Goal: Answer question/provide support: Share knowledge or assist other users

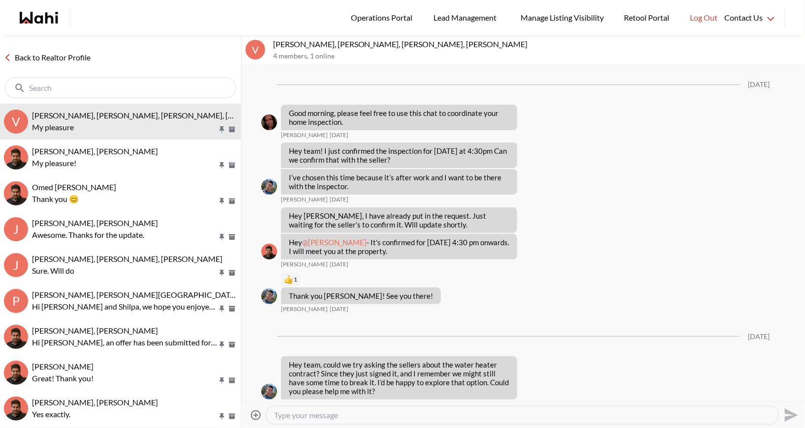
scroll to position [983, 0]
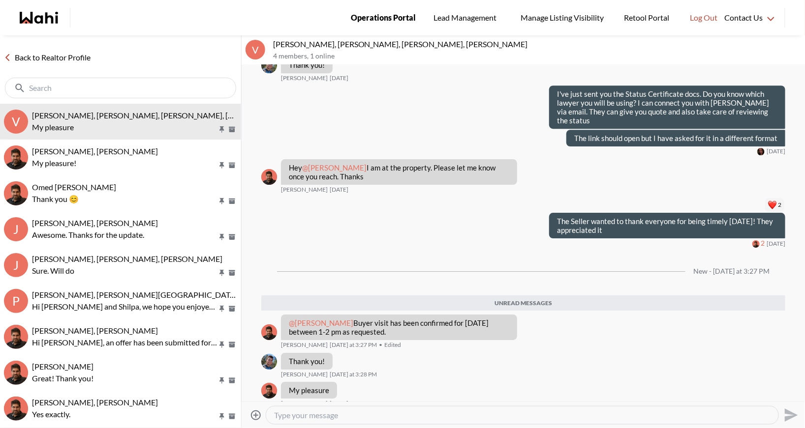
click at [378, 17] on span "Operations Portal" at bounding box center [383, 17] width 65 height 13
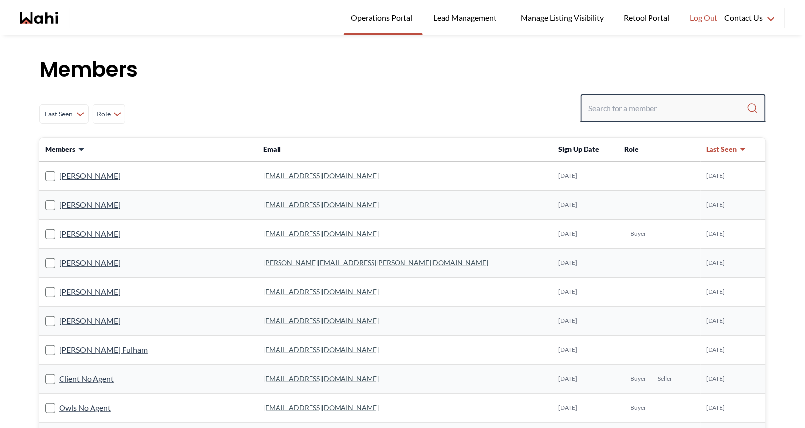
click at [628, 109] on input "Search input" at bounding box center [667, 108] width 158 height 18
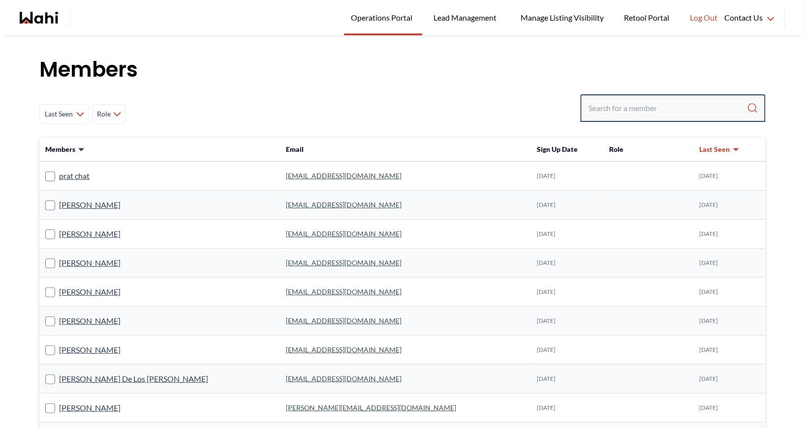
click at [638, 106] on input "Search input" at bounding box center [667, 108] width 158 height 18
type input "barbara funt"
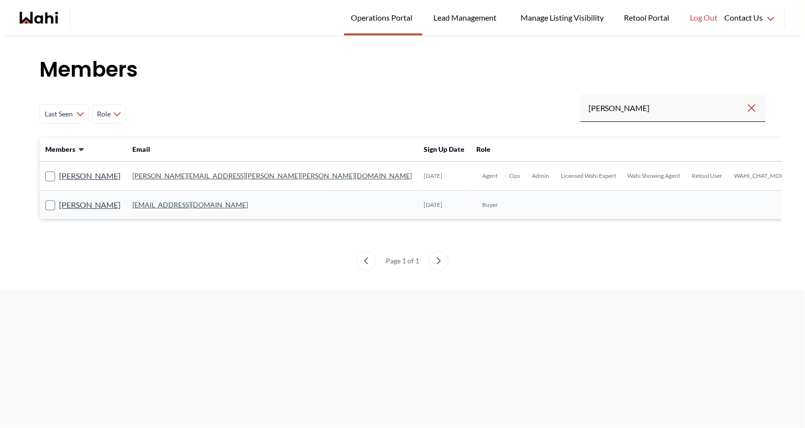
click at [166, 174] on link "barb.funt@wahi.com" at bounding box center [271, 176] width 279 height 8
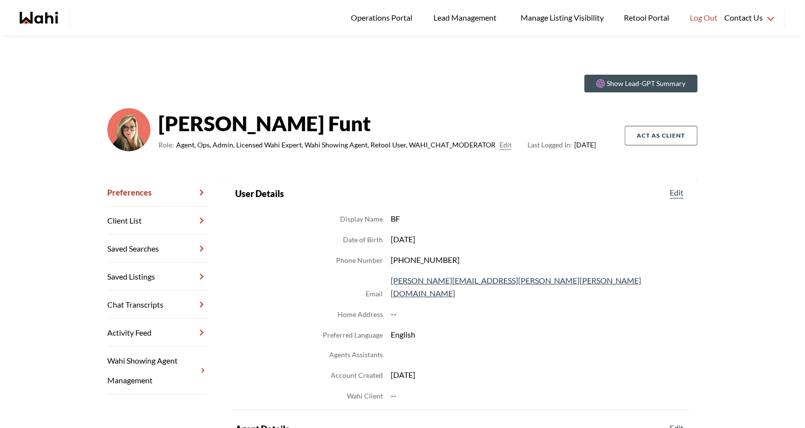
click at [144, 310] on link "Chat Transcripts" at bounding box center [157, 305] width 100 height 28
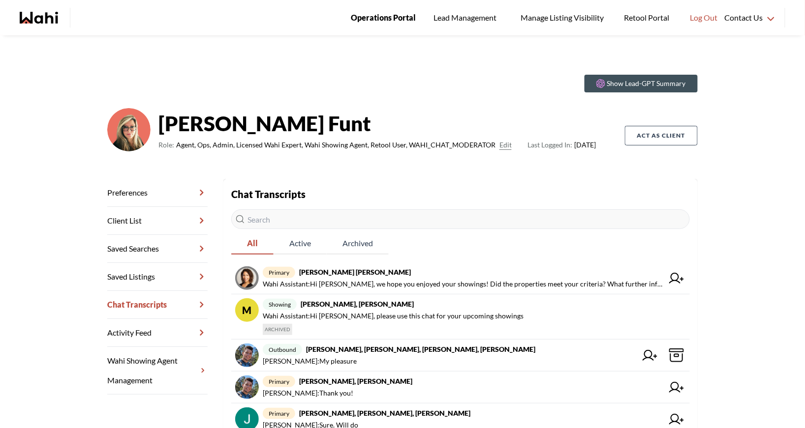
click at [372, 14] on span "Operations Portal" at bounding box center [383, 17] width 65 height 13
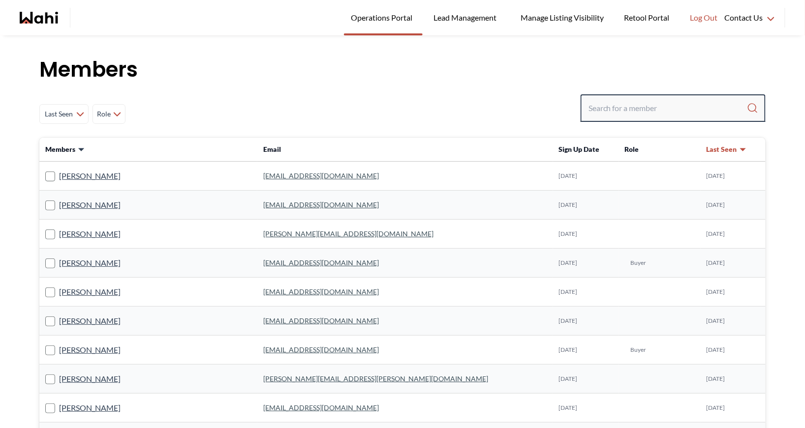
click at [602, 110] on input "Search input" at bounding box center [667, 108] width 158 height 18
type input "behnam"
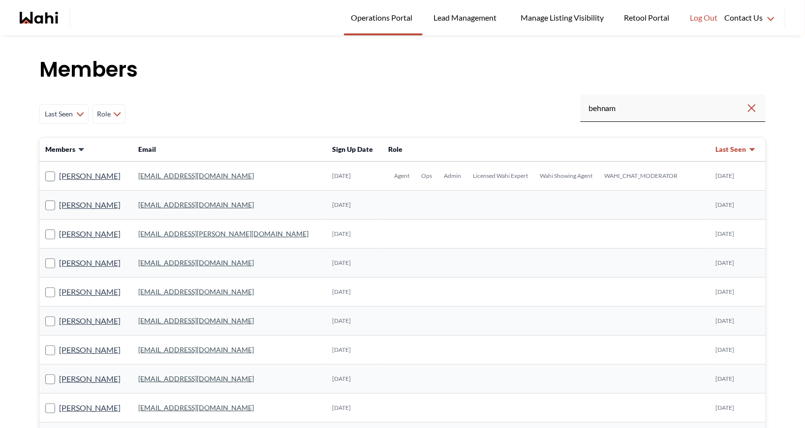
click at [171, 177] on link "behnam.fazili@wahi.com" at bounding box center [196, 176] width 116 height 8
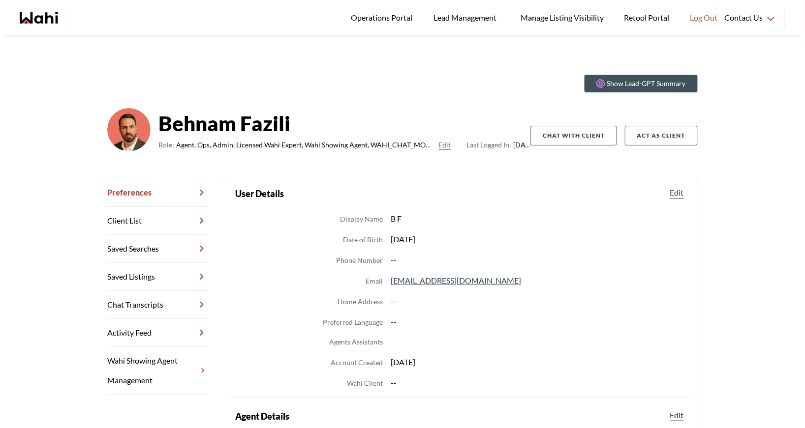
click at [139, 306] on link "Chat Transcripts" at bounding box center [157, 305] width 100 height 28
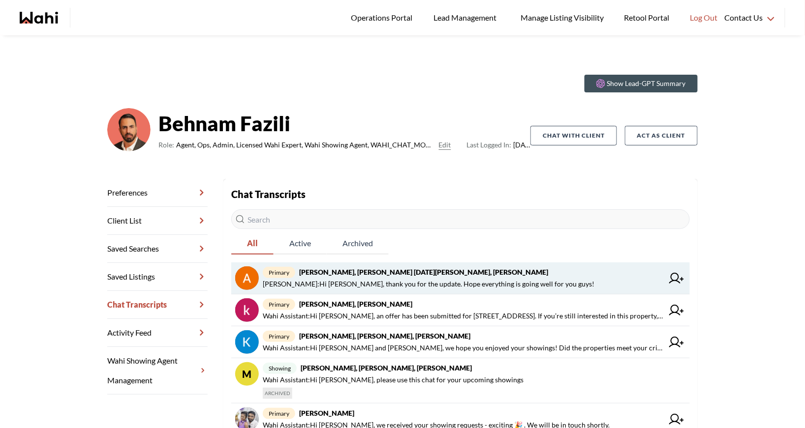
click at [362, 276] on strong "Anwar Abamecha, Esma Dano, Michelle, Behnam" at bounding box center [423, 272] width 249 height 8
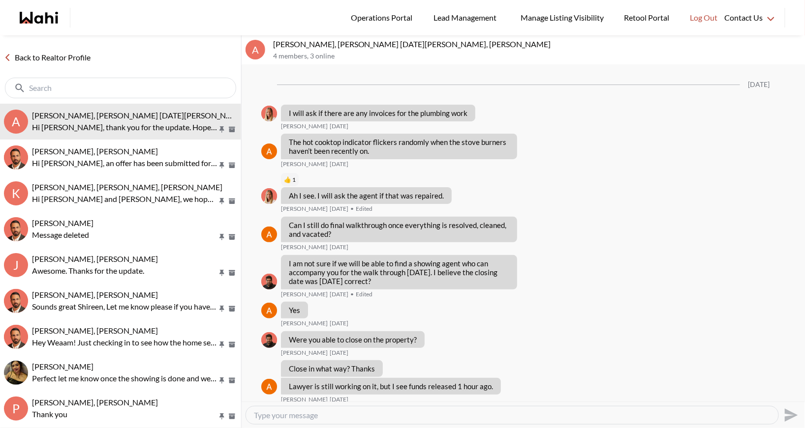
scroll to position [1026, 0]
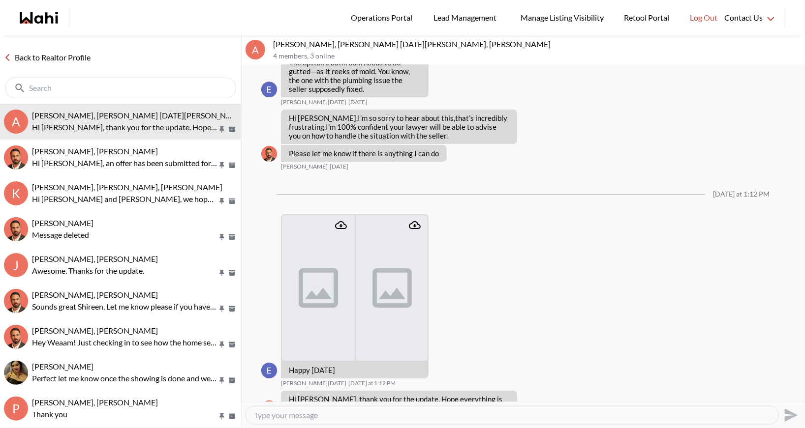
click at [53, 56] on link "Back to Realtor Profile" at bounding box center [47, 57] width 94 height 13
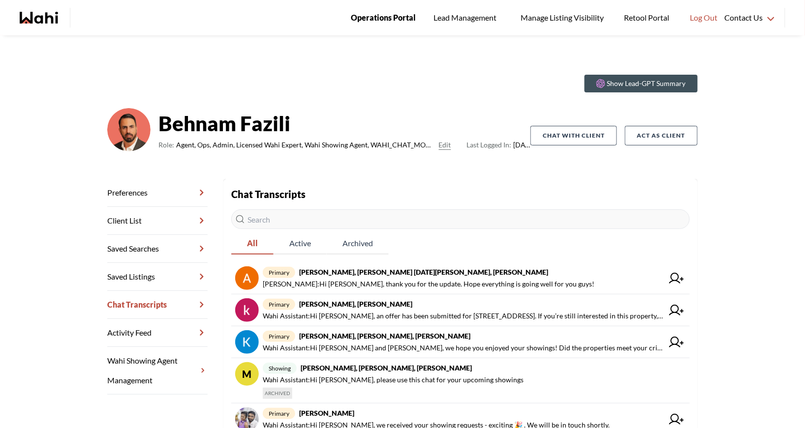
click at [389, 16] on span "Operations Portal" at bounding box center [383, 17] width 65 height 13
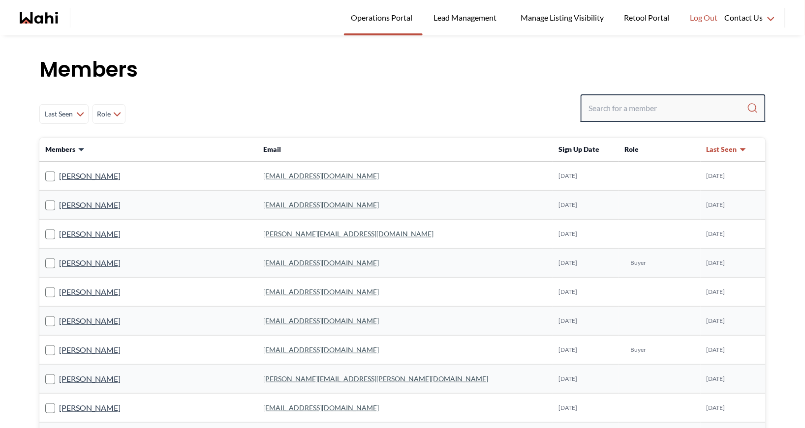
click at [627, 111] on input "Search input" at bounding box center [667, 108] width 158 height 18
type input "ryckman"
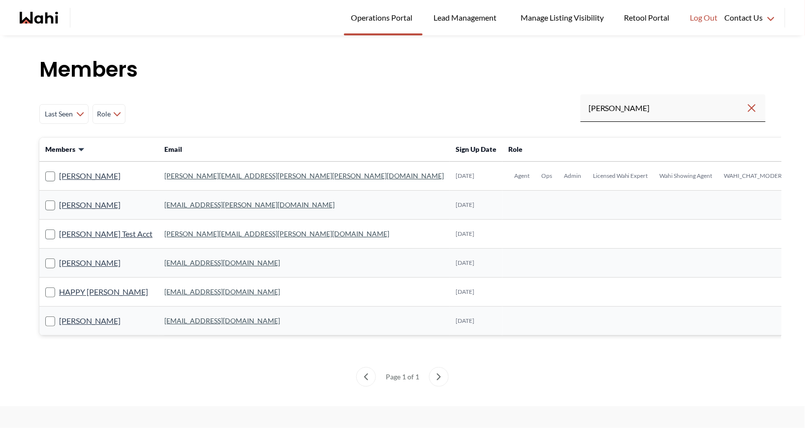
click at [187, 176] on link "michelle.williams@wahi.com" at bounding box center [303, 176] width 279 height 8
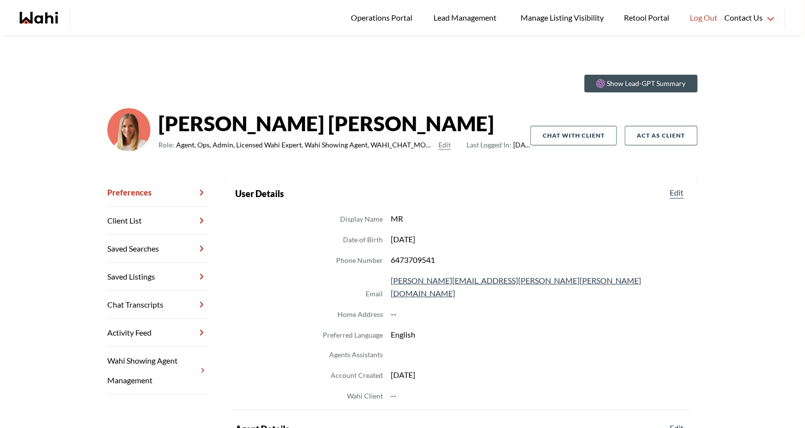
click at [127, 308] on link "Chat Transcripts" at bounding box center [157, 305] width 100 height 28
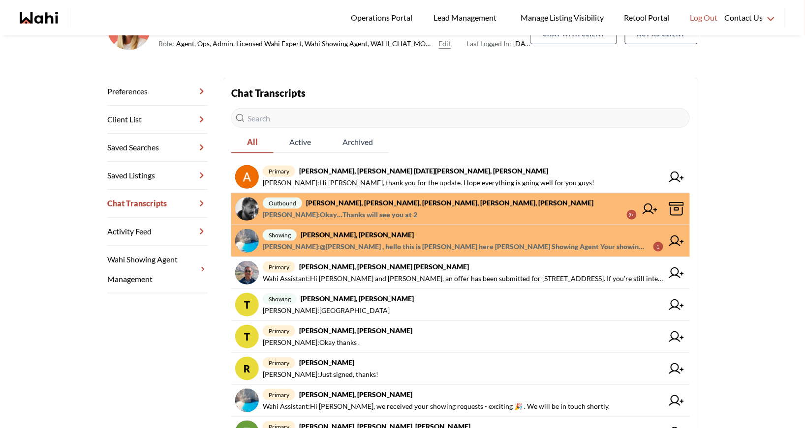
scroll to position [105, 0]
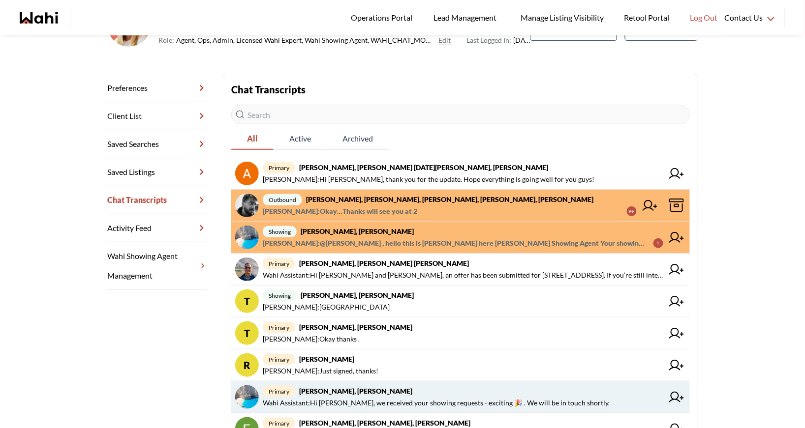
click at [376, 391] on strong "Arsene Dilenga, Michelle" at bounding box center [355, 391] width 113 height 8
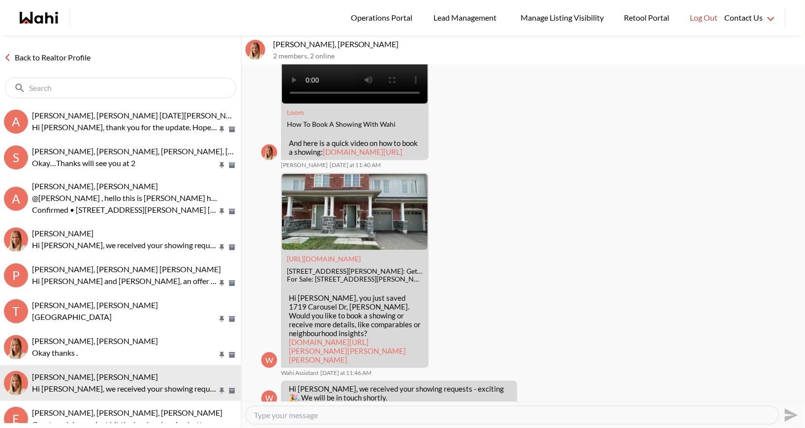
scroll to position [317, 0]
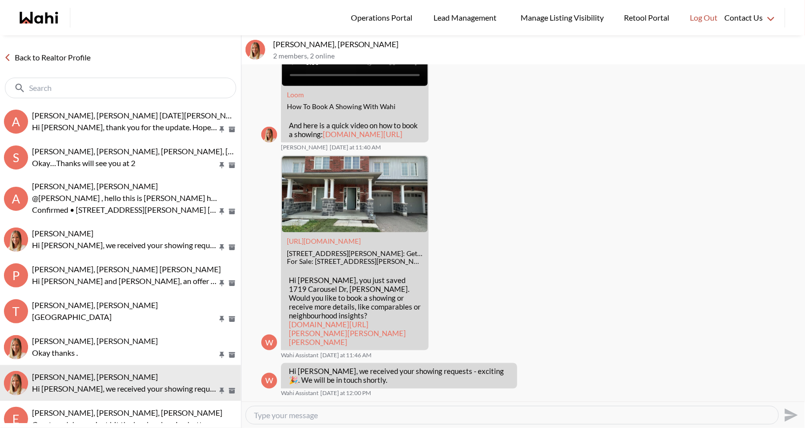
click at [32, 63] on link "Back to Realtor Profile" at bounding box center [47, 57] width 94 height 13
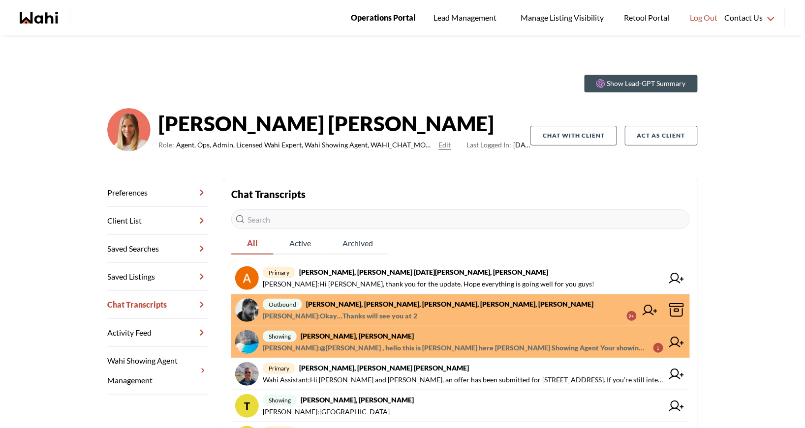
click at [386, 18] on span "Operations Portal" at bounding box center [383, 17] width 65 height 13
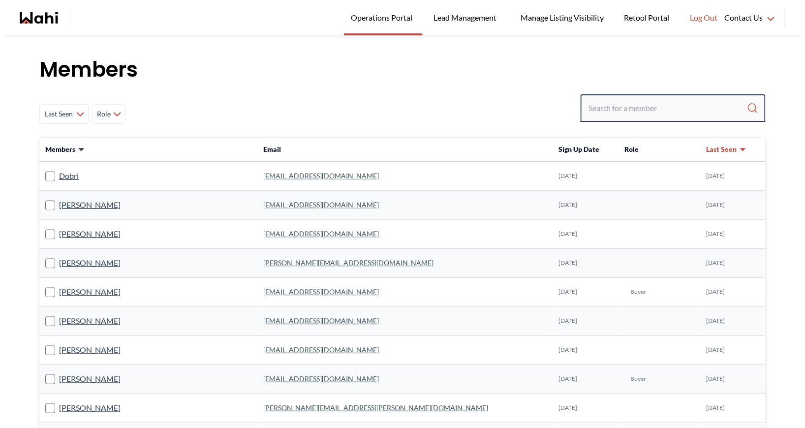
click at [608, 106] on input "Search input" at bounding box center [667, 108] width 158 height 18
type input "faraz"
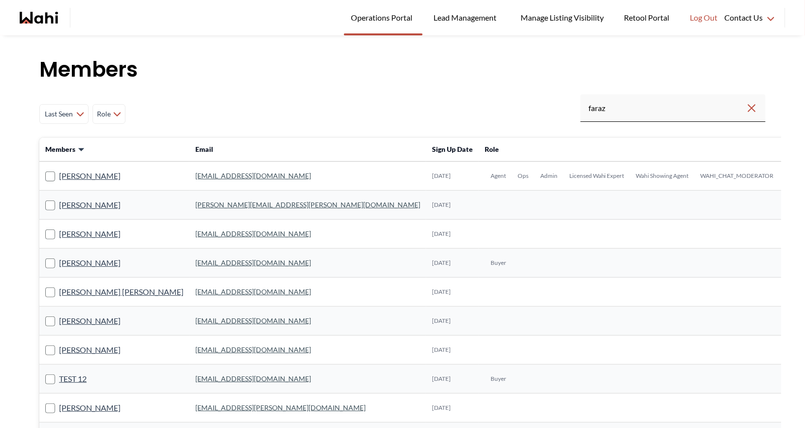
click at [209, 177] on link "faraz.azam@wahi.com" at bounding box center [253, 176] width 116 height 8
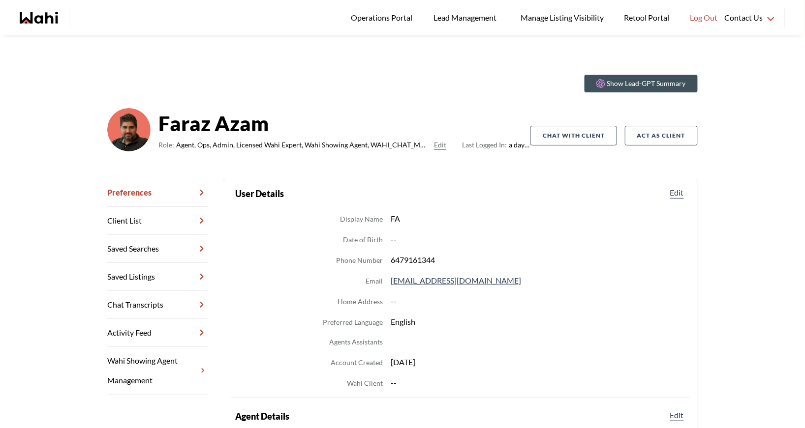
click at [139, 300] on link "Chat Transcripts" at bounding box center [157, 305] width 100 height 28
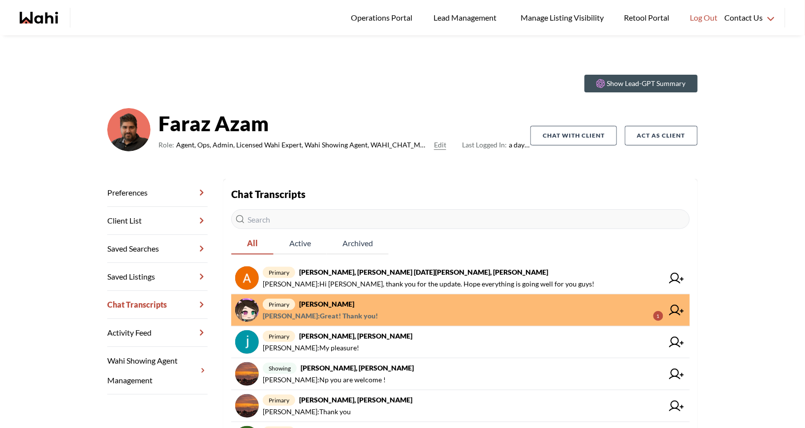
click at [346, 305] on strong "liuhong chen, Faraz" at bounding box center [326, 304] width 55 height 8
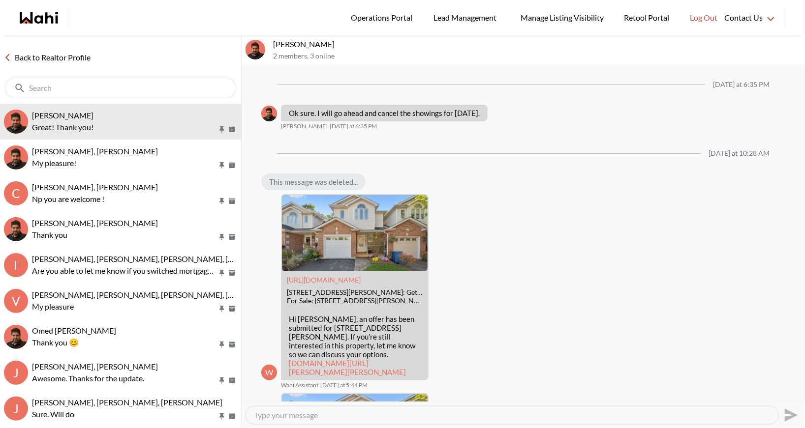
scroll to position [842, 0]
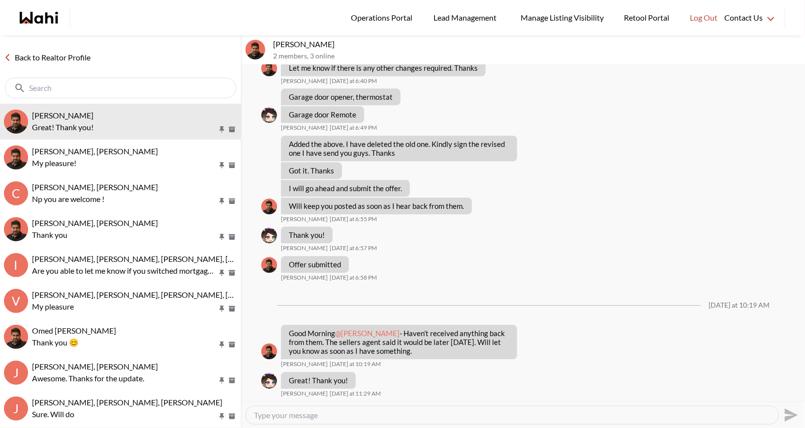
click at [55, 59] on link "Back to Realtor Profile" at bounding box center [47, 57] width 94 height 13
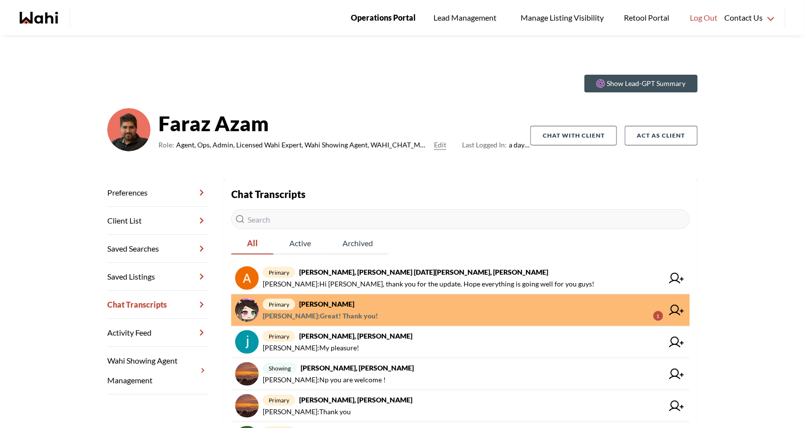
click at [384, 18] on span "Operations Portal" at bounding box center [383, 17] width 65 height 13
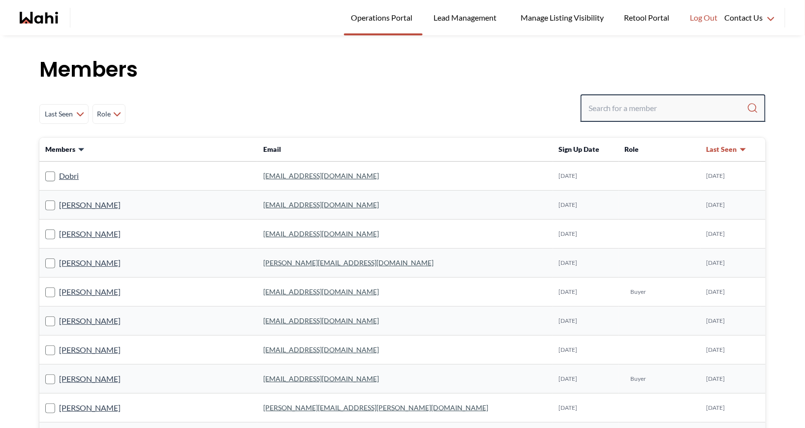
click at [606, 111] on input "Search input" at bounding box center [667, 108] width 158 height 18
click at [620, 105] on input "Search input" at bounding box center [667, 108] width 158 height 18
type input "[PERSON_NAME]"
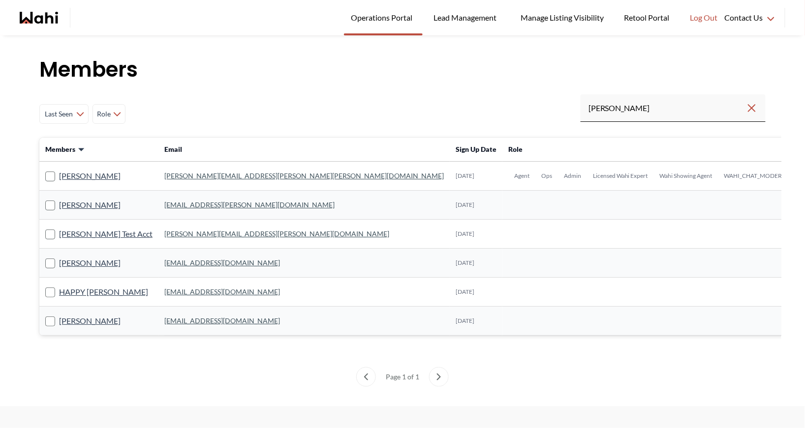
click at [189, 173] on link "[PERSON_NAME][EMAIL_ADDRESS][PERSON_NAME][PERSON_NAME][DOMAIN_NAME]" at bounding box center [303, 176] width 279 height 8
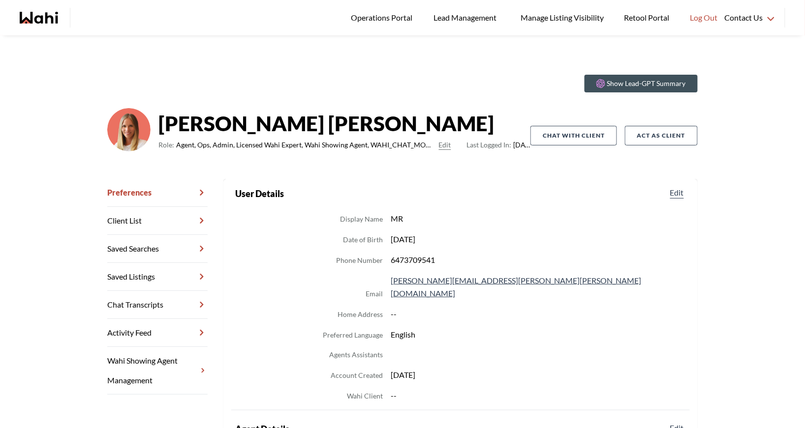
click at [140, 298] on link "Chat Transcripts" at bounding box center [157, 305] width 100 height 28
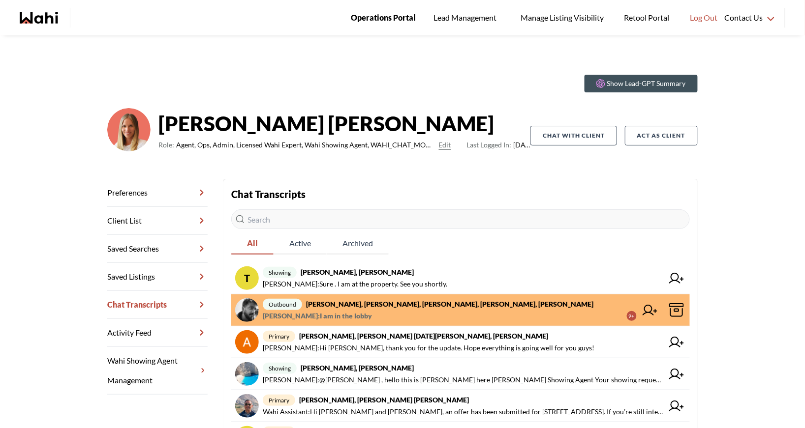
click at [375, 18] on span "Operations Portal" at bounding box center [383, 17] width 65 height 13
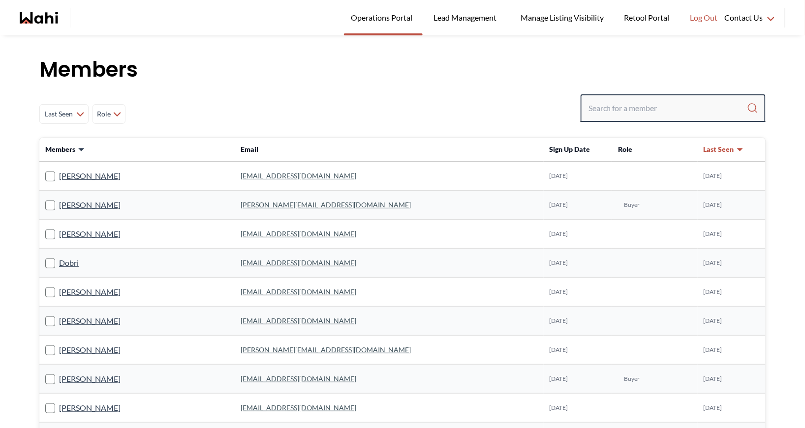
click at [647, 107] on input "Search input" at bounding box center [667, 108] width 158 height 18
type input "barbara"
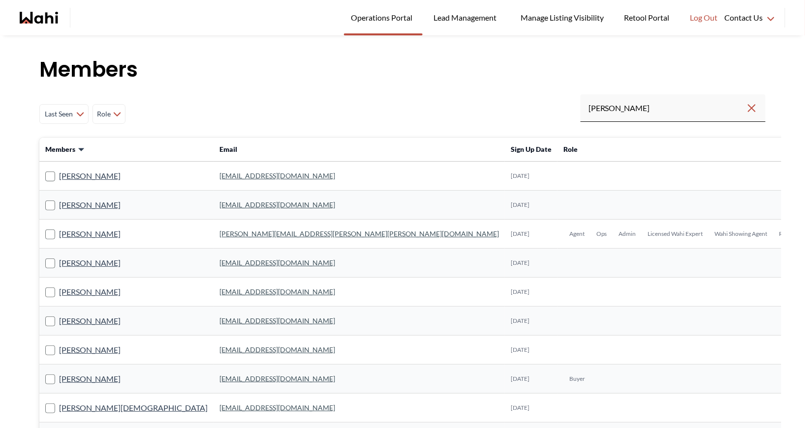
click at [219, 235] on link "barb.funt@wahi.com" at bounding box center [358, 234] width 279 height 8
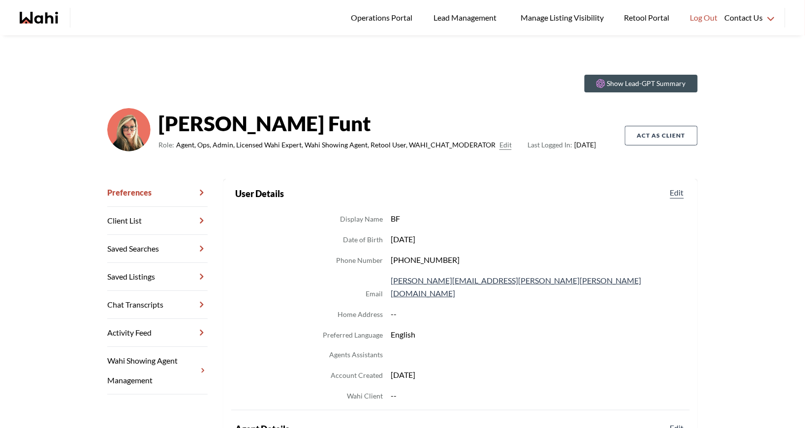
click at [141, 311] on link "Chat Transcripts" at bounding box center [157, 305] width 100 height 28
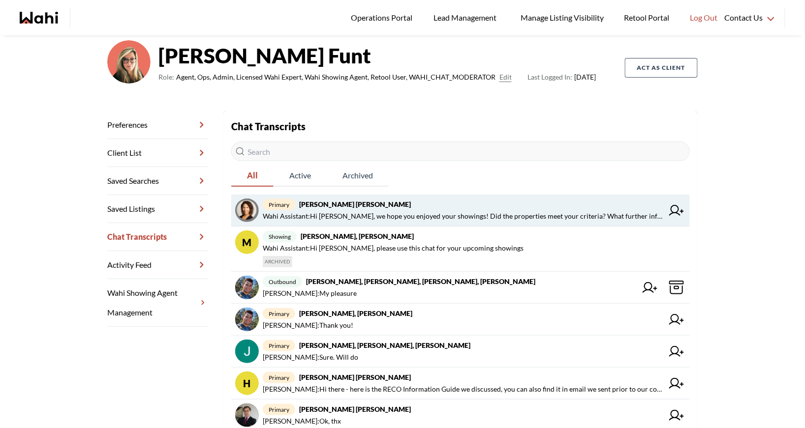
scroll to position [24, 0]
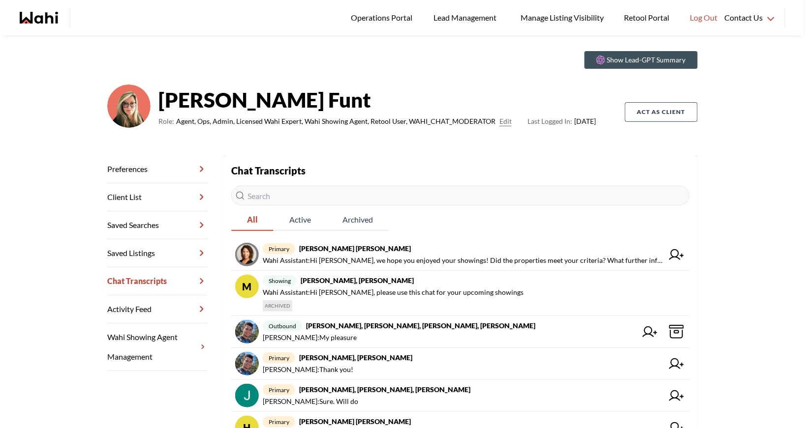
click at [290, 189] on input "text" at bounding box center [460, 196] width 458 height 20
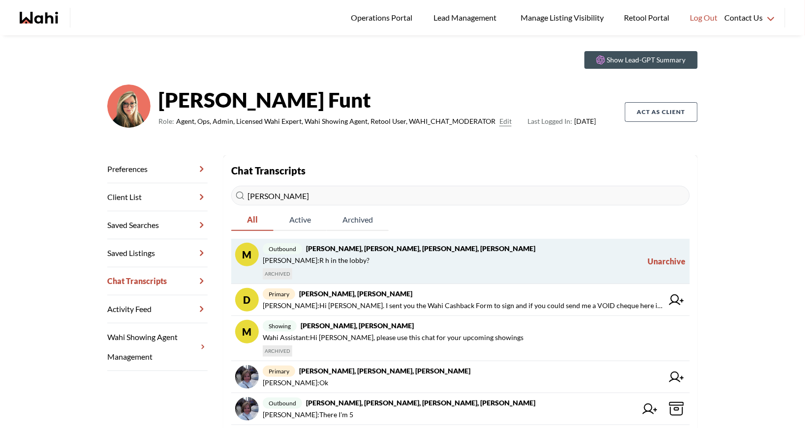
type input "davidhttps://admin.prod.wahi.com/chat/1656964/conversation/OUTBOUND:26077/26077"
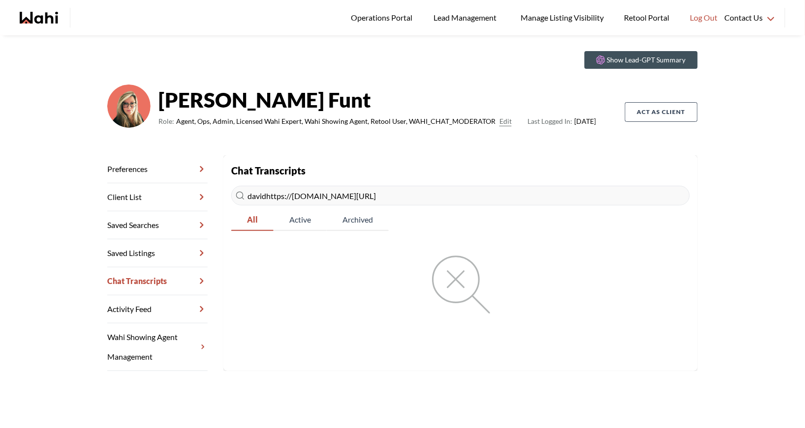
drag, startPoint x: 574, startPoint y: 193, endPoint x: 233, endPoint y: 190, distance: 341.3
click at [233, 190] on input "davidhttps://admin.prod.wahi.com/chat/1656964/conversation/OUTBOUND:26077/26077" at bounding box center [460, 196] width 458 height 20
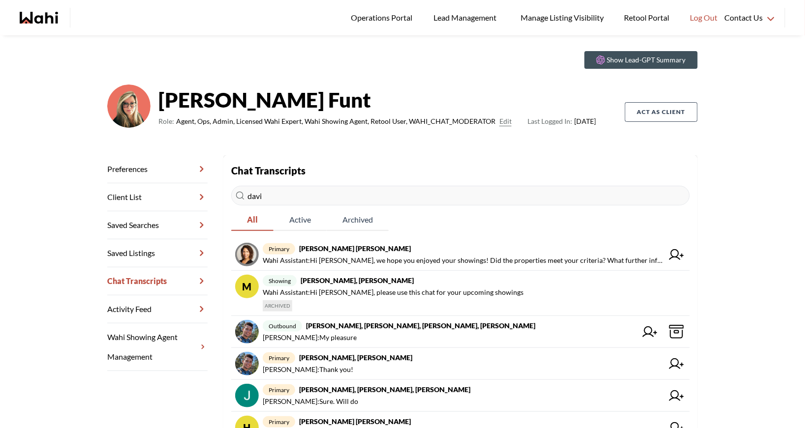
type input "david"
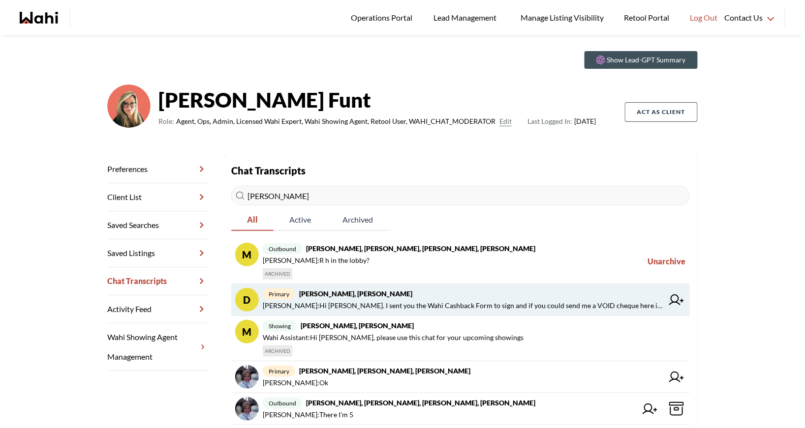
click at [348, 300] on span "Barbara Funt : Hi David. I sent you the Wahi Cashback Form to sign and if you c…" at bounding box center [463, 306] width 400 height 12
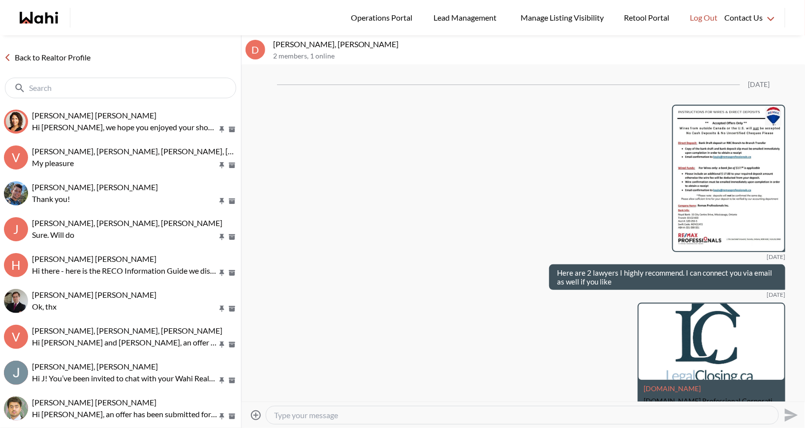
scroll to position [1762, 0]
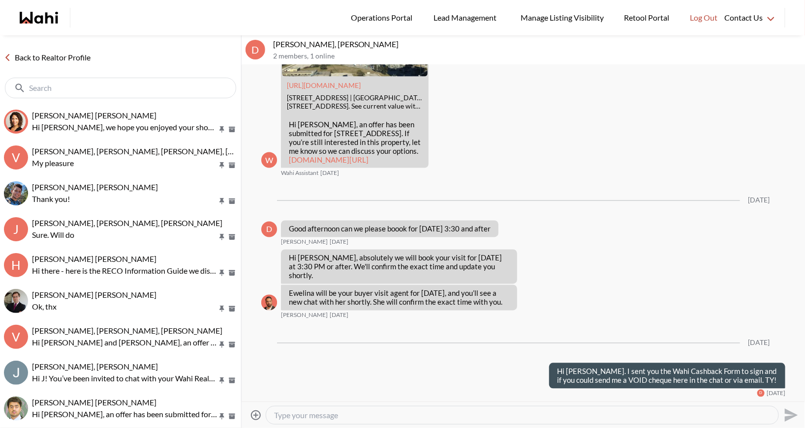
click at [283, 417] on textarea "Type your message" at bounding box center [522, 416] width 496 height 10
type textarea "Hi David - thank you for the wonderful review! Very much appreciated"
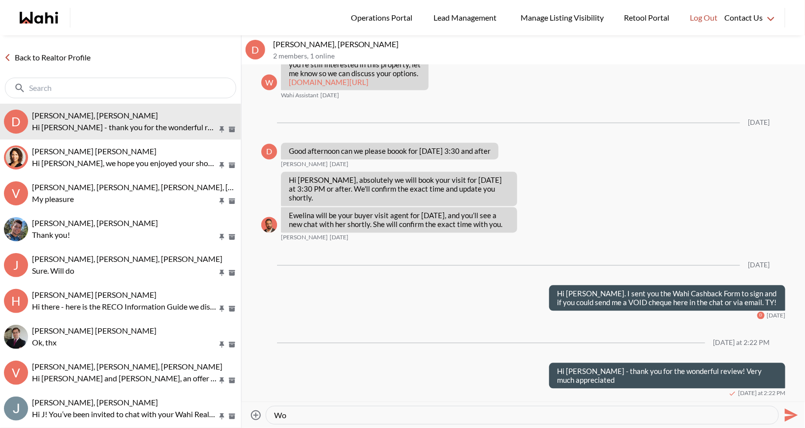
type textarea "W"
click at [53, 59] on link "Back to Realtor Profile" at bounding box center [47, 57] width 94 height 13
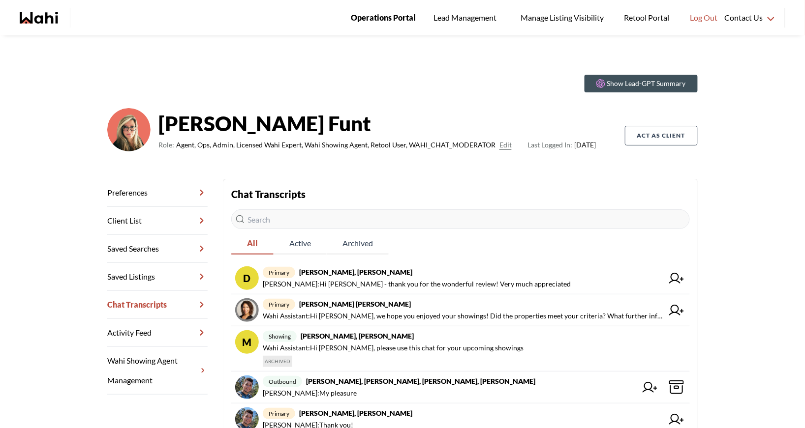
click at [383, 14] on span "Operations Portal" at bounding box center [383, 17] width 65 height 13
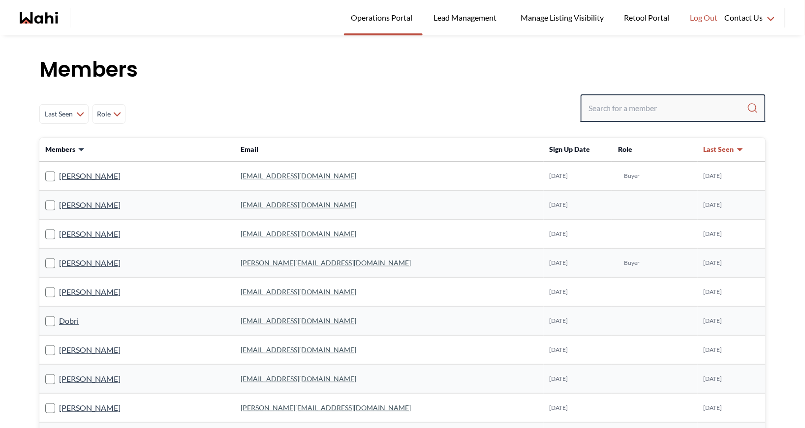
click at [618, 99] on input "Search input" at bounding box center [667, 108] width 158 height 18
type input "ritu"
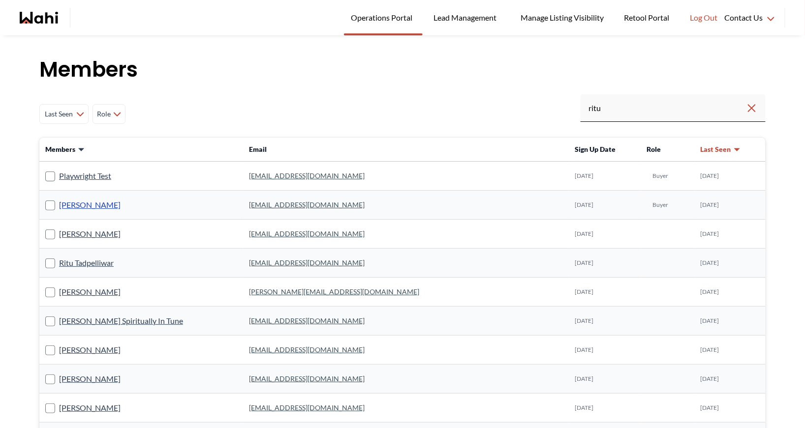
click at [81, 203] on link "Ritu Gill" at bounding box center [89, 205] width 61 height 13
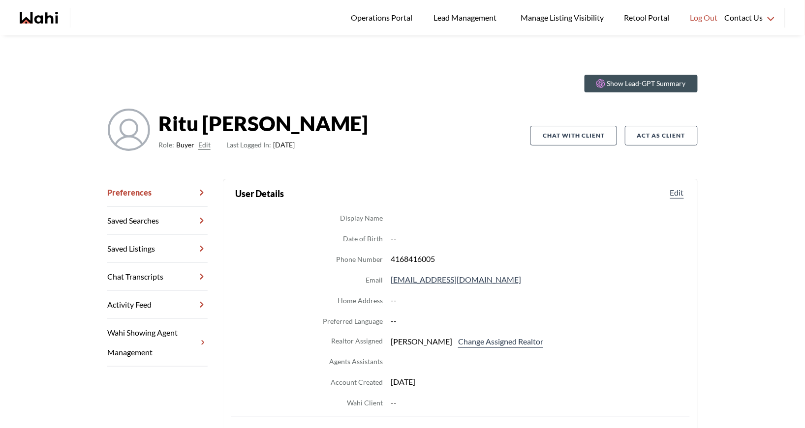
click at [136, 277] on link "Chat Transcripts" at bounding box center [157, 277] width 100 height 28
